Goal: Information Seeking & Learning: Learn about a topic

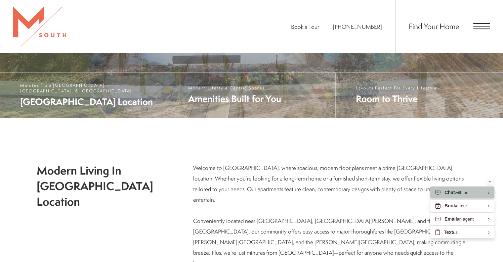
scroll to position [165, 0]
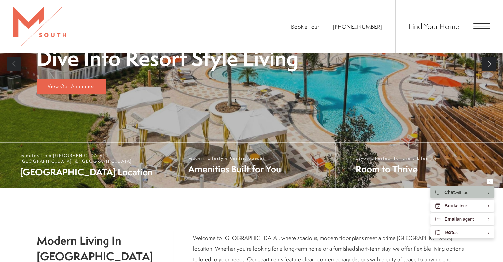
click at [474, 31] on div "Find Your Home" at bounding box center [442, 26] width 95 height 53
click at [478, 25] on span "Open Menu" at bounding box center [481, 26] width 17 height 6
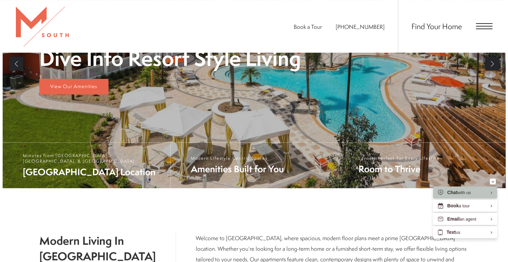
scroll to position [0, 0]
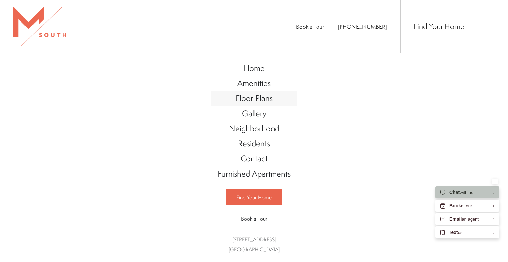
click at [285, 96] on link "Floor Plans" at bounding box center [254, 98] width 86 height 15
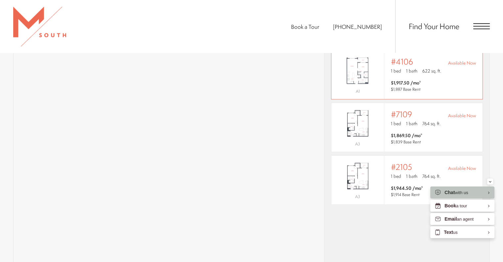
scroll to position [428, 0]
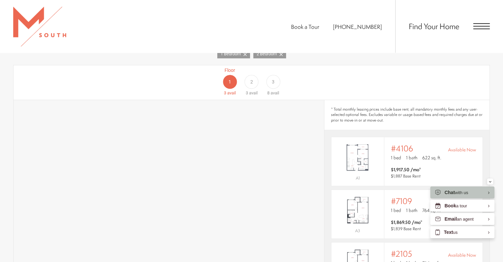
click at [254, 75] on div "2" at bounding box center [251, 82] width 14 height 14
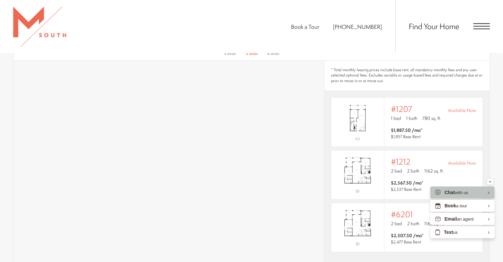
scroll to position [395, 0]
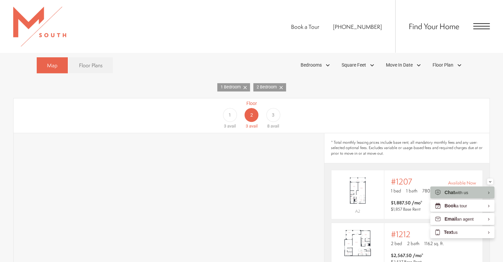
click at [270, 108] on div "3" at bounding box center [273, 115] width 14 height 14
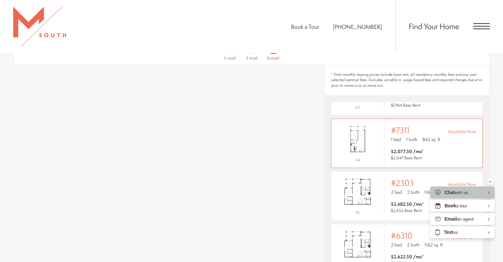
scroll to position [461, 0]
click at [453, 138] on p "1 bed 1 bath 842 sq. ft." at bounding box center [433, 141] width 85 height 7
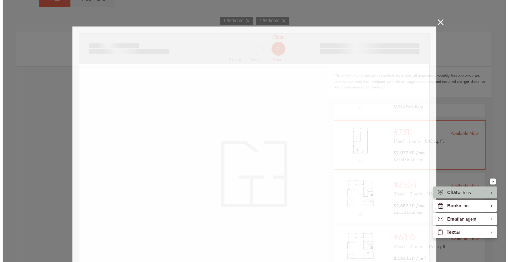
scroll to position [195, 0]
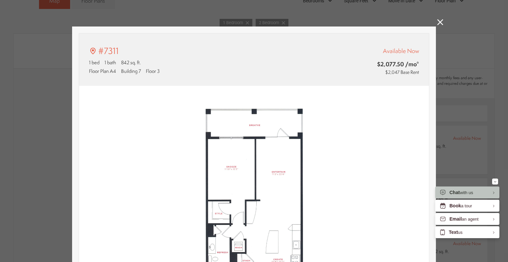
type input "**********"
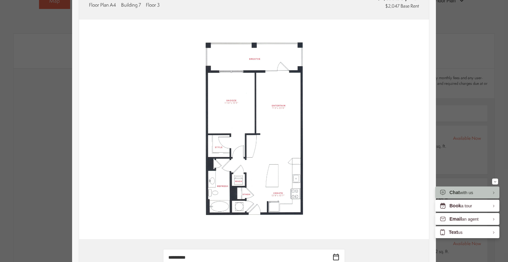
click at [465, 38] on div "#7311 1 bed 1 bath 842 sq. ft. Floor Plan A4 Building 7 Floor 3 Available Now $…" at bounding box center [254, 131] width 508 height 262
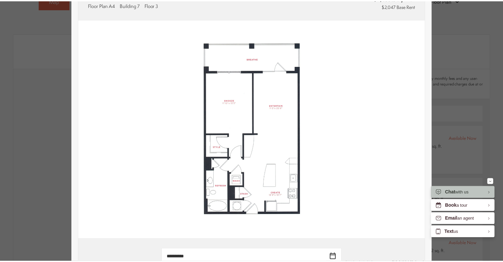
scroll to position [198, 0]
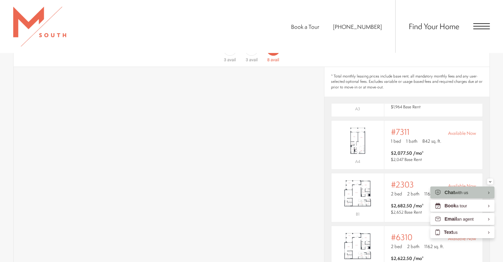
click at [474, 79] on span "* Total monthly leasing prices include base rent, all mandatory monthly fees an…" at bounding box center [407, 81] width 152 height 17
click at [211, 45] on div "Book a Tour 813-570-8014 Find Your Home" at bounding box center [251, 26] width 503 height 53
